Goal: Information Seeking & Learning: Learn about a topic

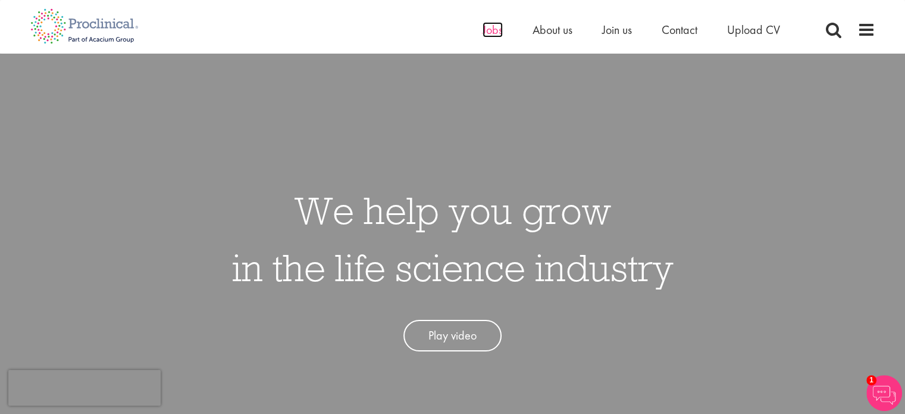
click at [483, 23] on span "Jobs" at bounding box center [493, 29] width 20 height 15
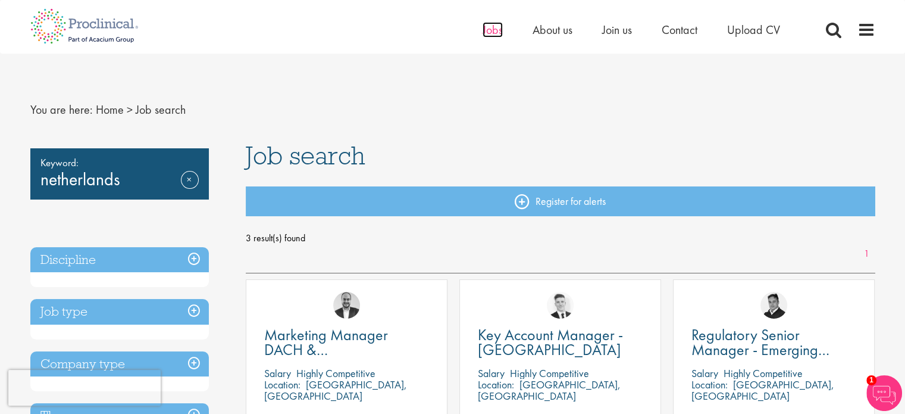
click at [487, 32] on span "Jobs" at bounding box center [493, 29] width 20 height 15
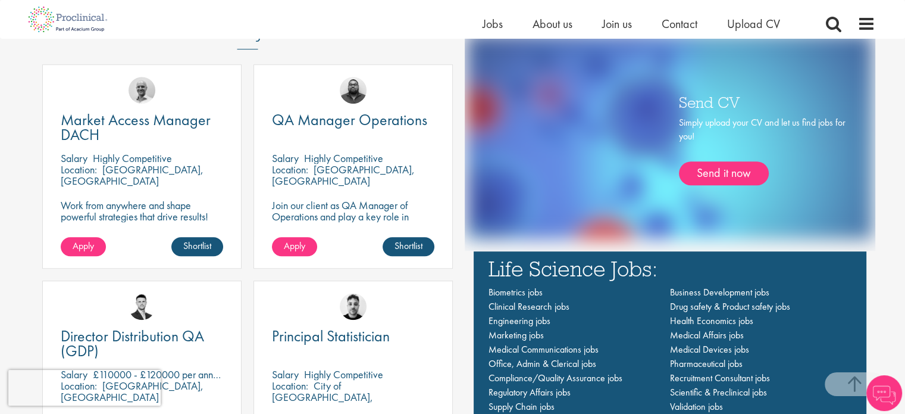
scroll to position [724, 0]
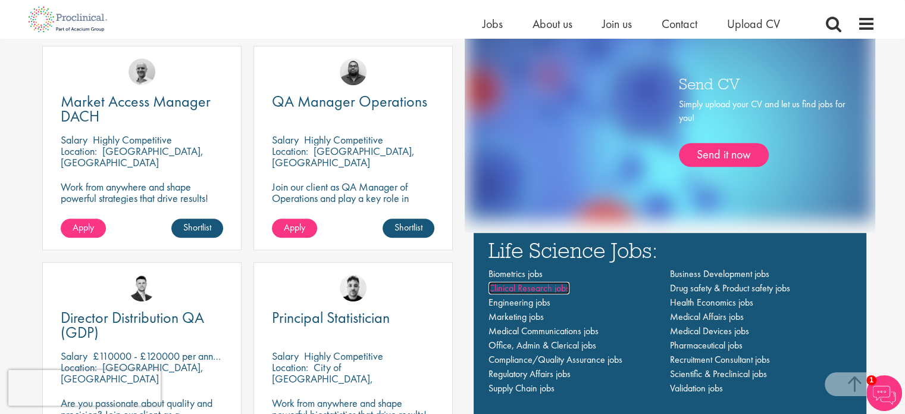
click at [508, 285] on span "Clinical Research jobs" at bounding box center [529, 288] width 81 height 12
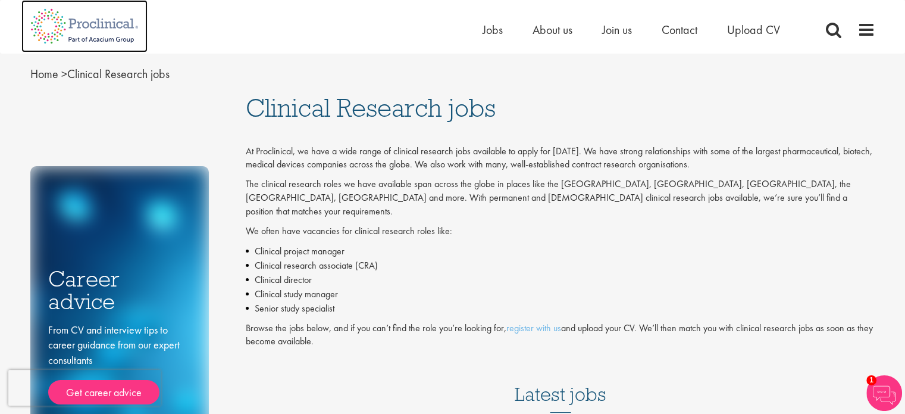
click at [110, 15] on img at bounding box center [84, 26] width 126 height 52
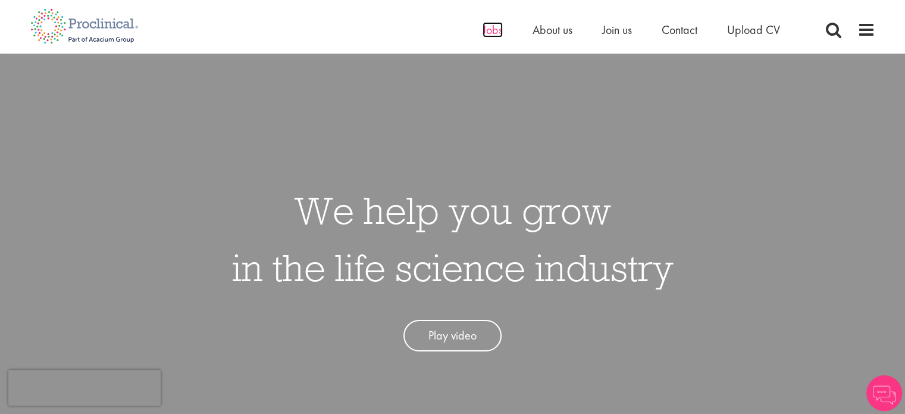
click at [490, 35] on span "Jobs" at bounding box center [493, 29] width 20 height 15
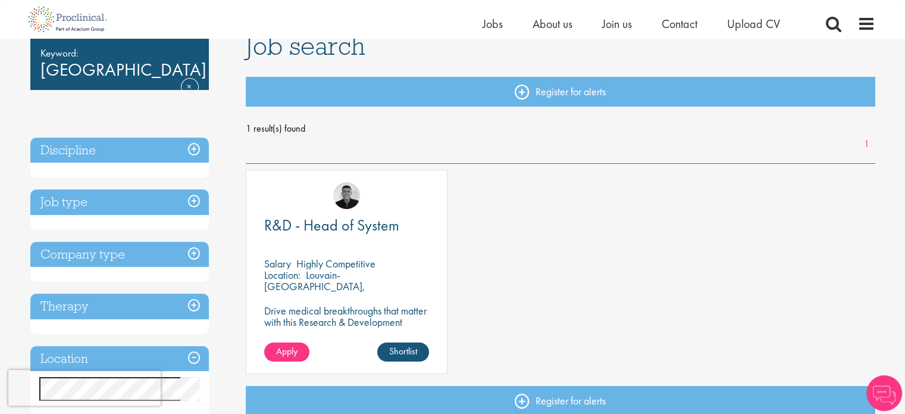
scroll to position [95, 0]
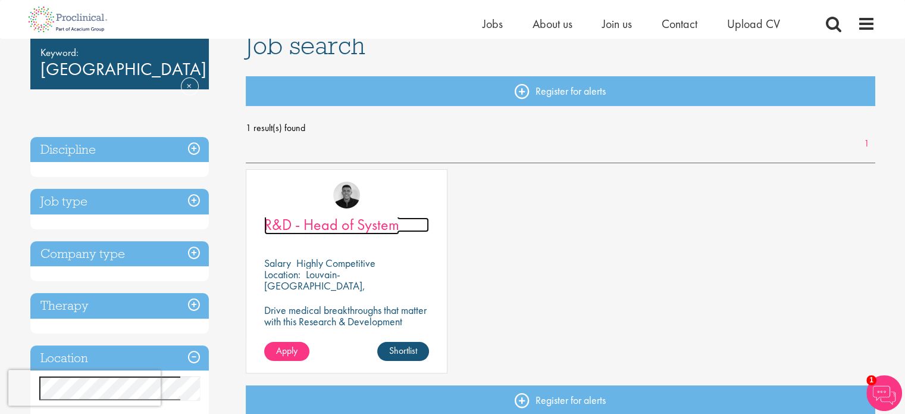
click at [319, 218] on span "R&D - Head of System" at bounding box center [331, 224] width 135 height 20
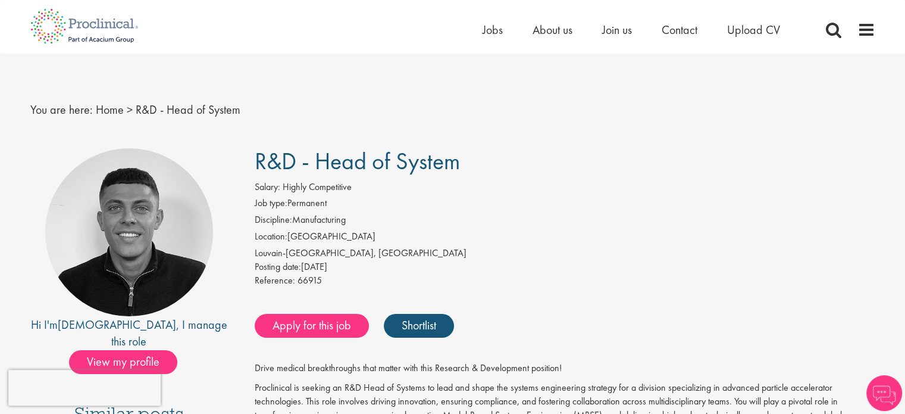
click at [488, 250] on div "Louvain-[GEOGRAPHIC_DATA], [GEOGRAPHIC_DATA]" at bounding box center [565, 253] width 621 height 14
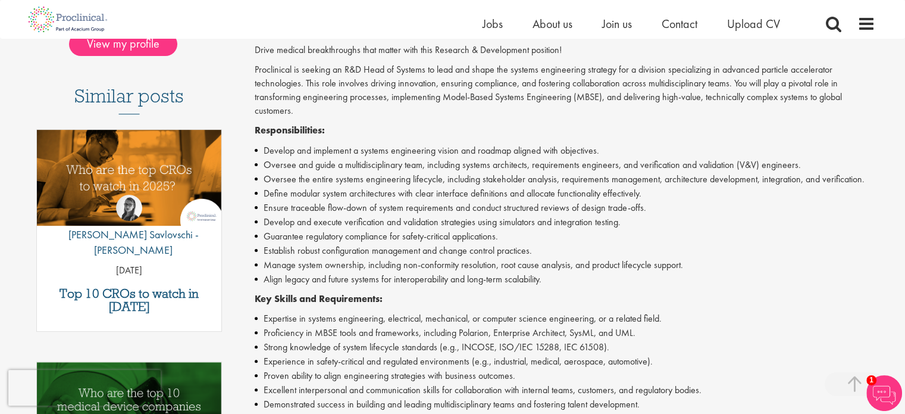
scroll to position [267, 0]
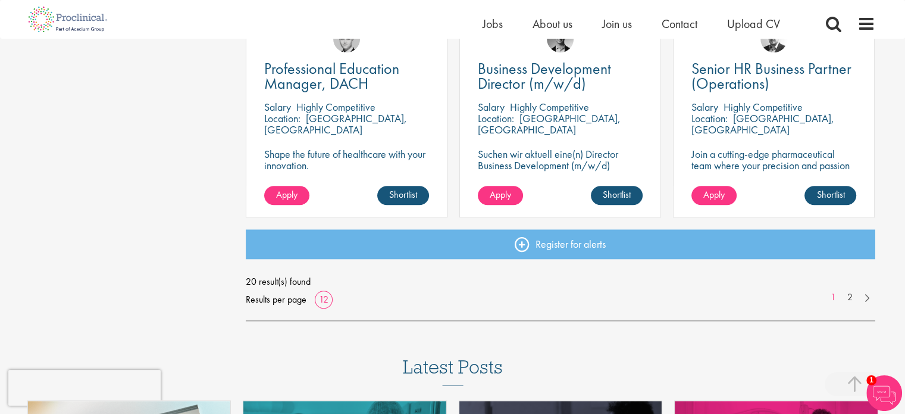
scroll to position [905, 0]
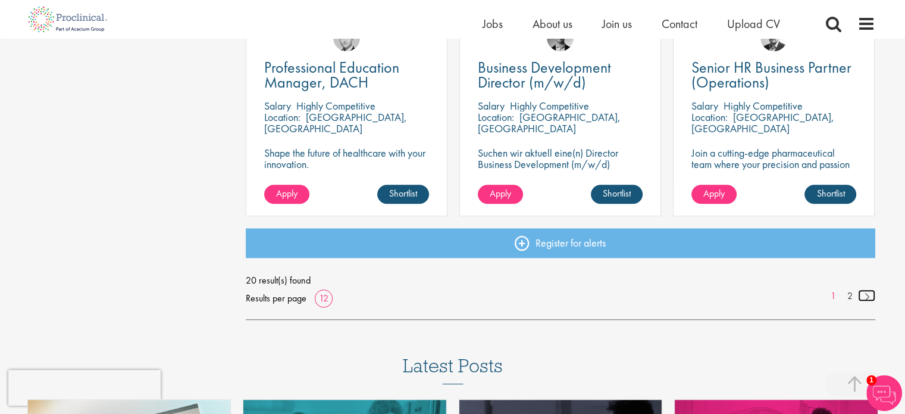
click at [865, 299] on link at bounding box center [866, 295] width 17 height 12
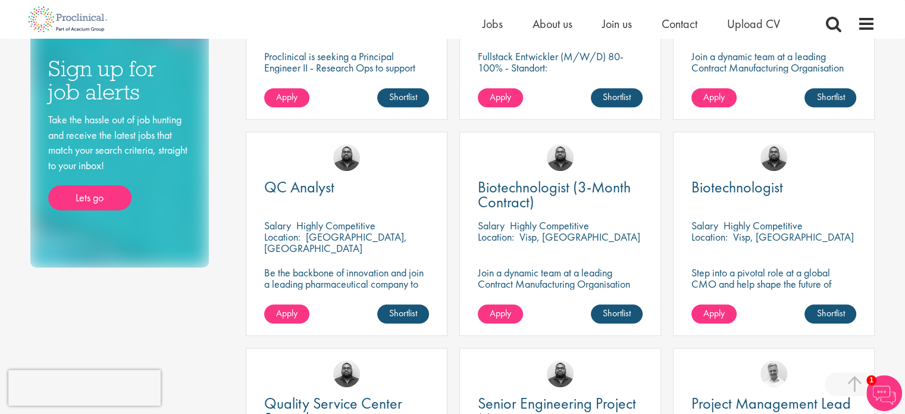
scroll to position [571, 0]
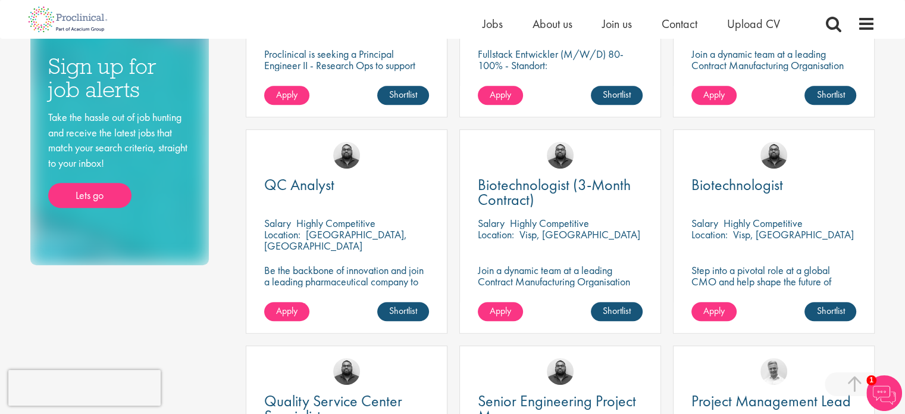
click at [240, 292] on div "QC Analyst Salary Highly Competitive Location: Neuchâtel, Switzerland Be the ba…" at bounding box center [347, 237] width 214 height 216
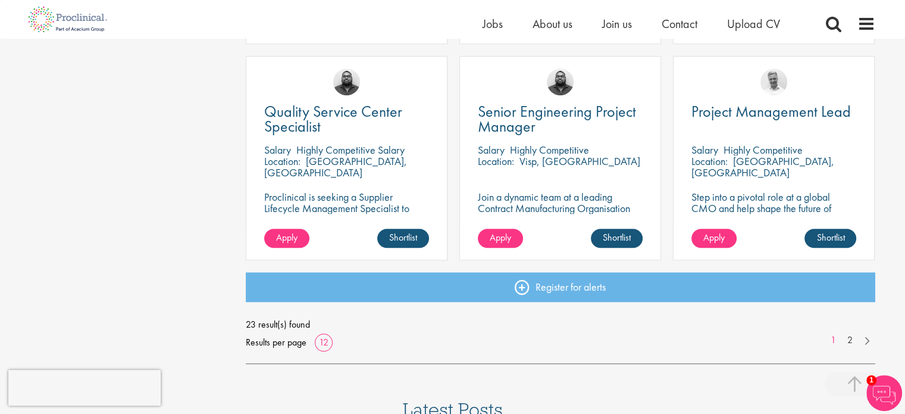
scroll to position [881, 0]
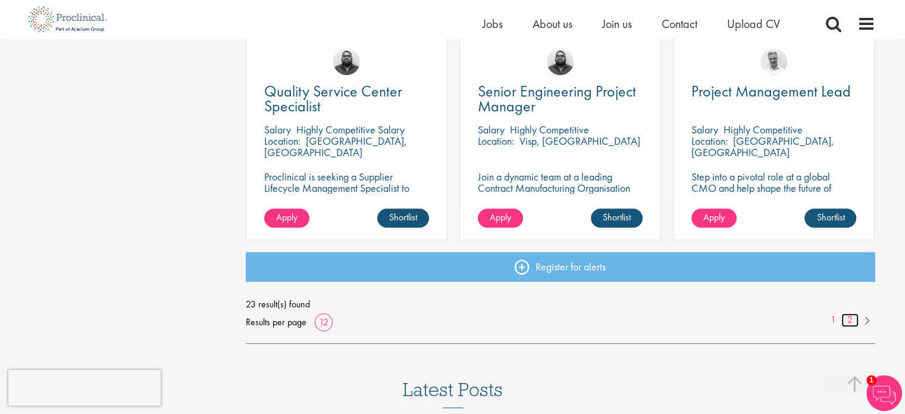
click at [848, 320] on link "2" at bounding box center [850, 320] width 17 height 14
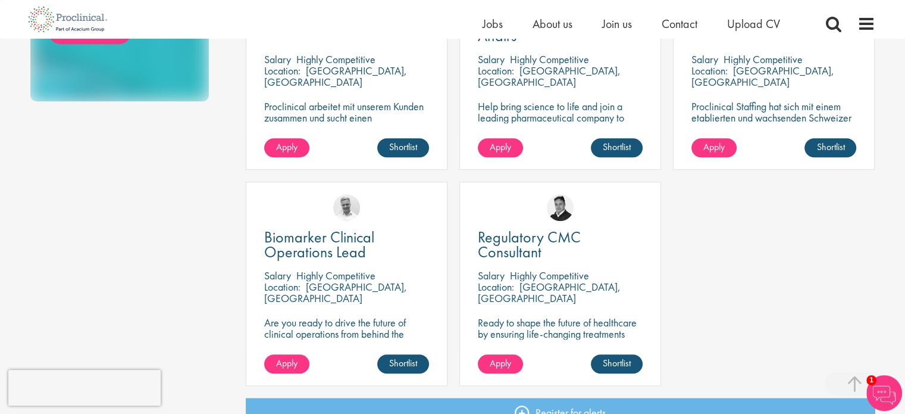
scroll to position [762, 0]
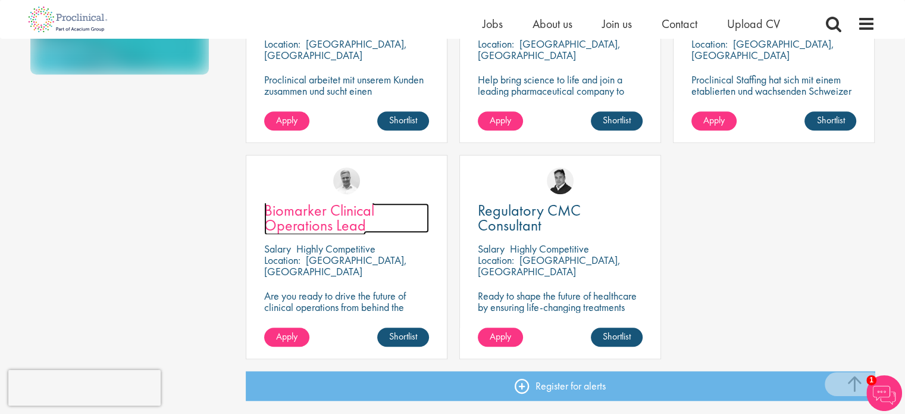
click at [290, 212] on span "Biomarker Clinical Operations Lead" at bounding box center [319, 217] width 110 height 35
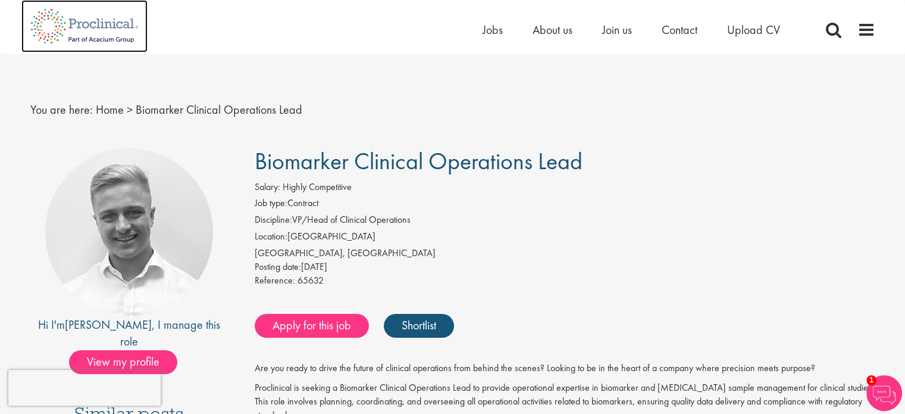
click at [92, 25] on img at bounding box center [84, 26] width 126 height 52
